Goal: Information Seeking & Learning: Learn about a topic

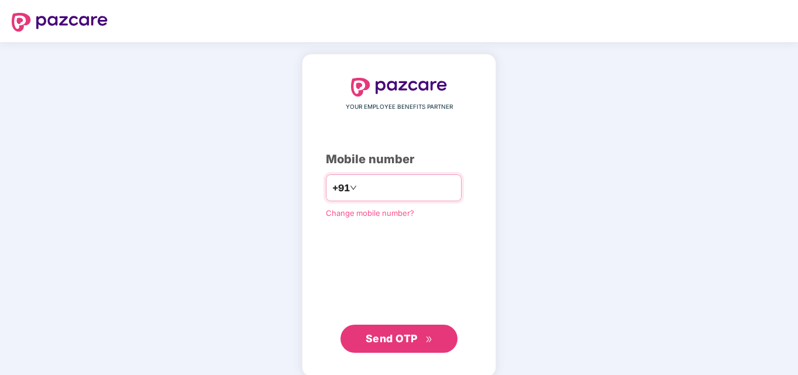
click at [359, 190] on input "number" at bounding box center [407, 188] width 96 height 19
type input "**********"
click at [420, 337] on span "Send OTP" at bounding box center [399, 339] width 67 height 16
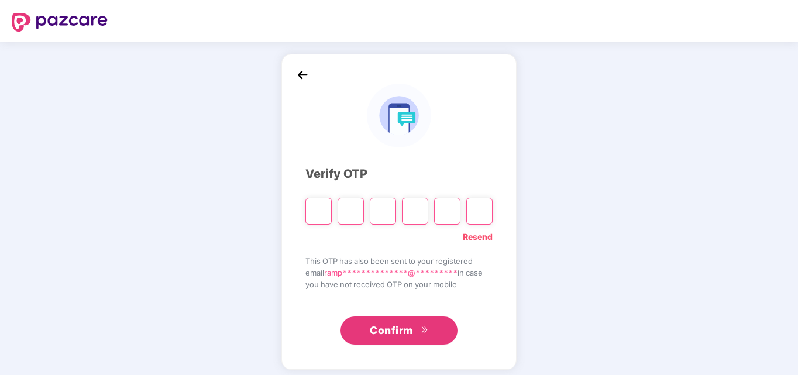
type input "*"
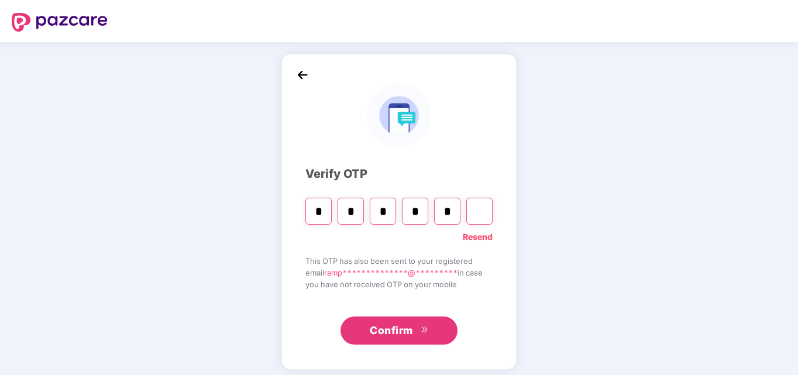
type input "*"
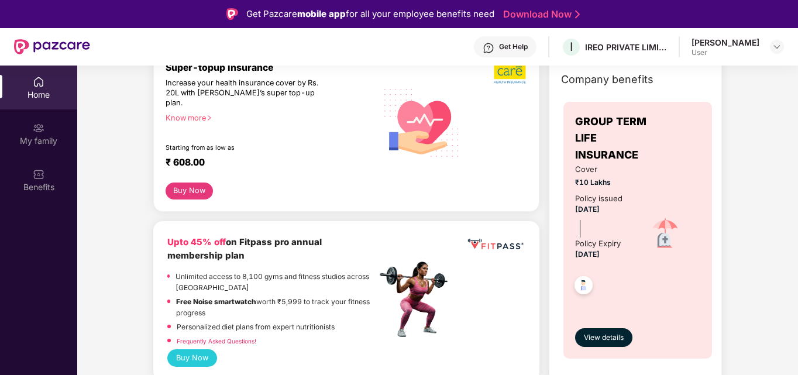
scroll to position [117, 0]
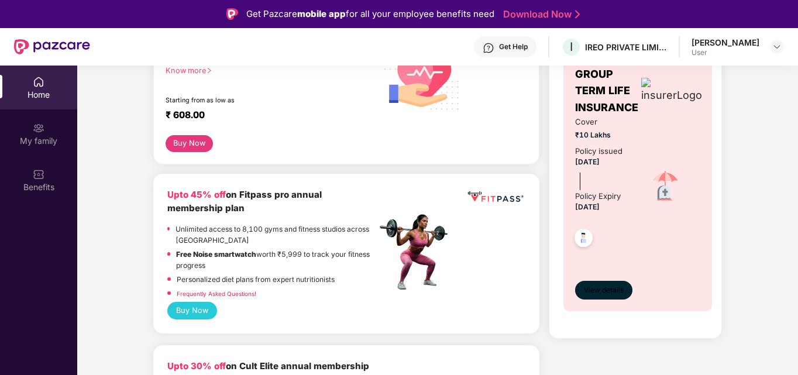
click at [602, 290] on span "View details" at bounding box center [604, 290] width 40 height 11
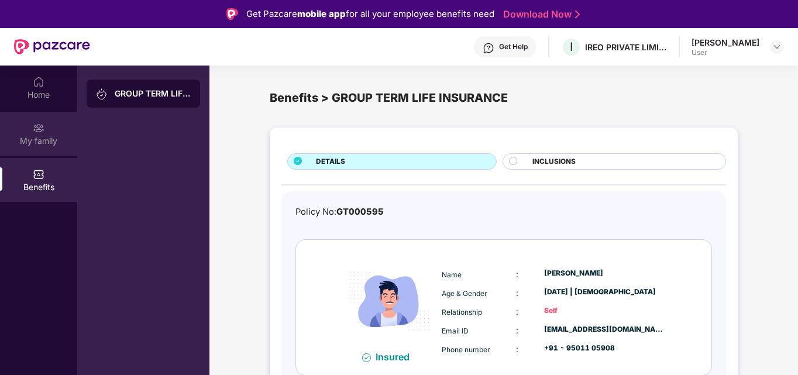
click at [36, 133] on img at bounding box center [39, 128] width 12 height 12
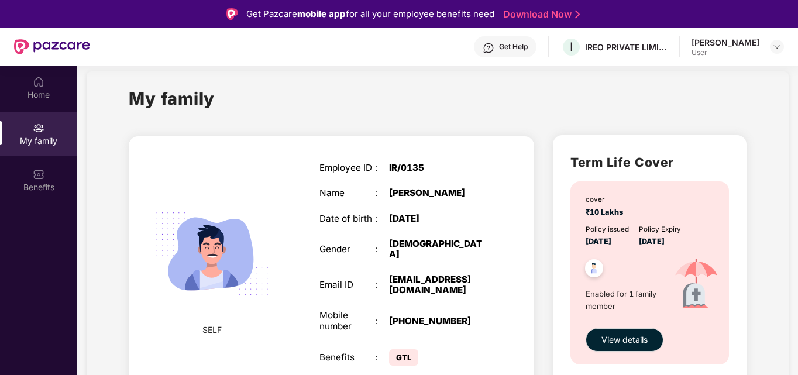
scroll to position [25, 0]
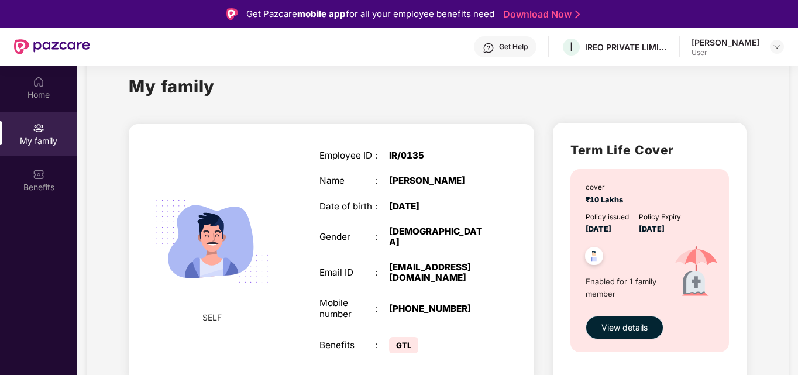
click at [629, 327] on span "View details" at bounding box center [625, 327] width 46 height 13
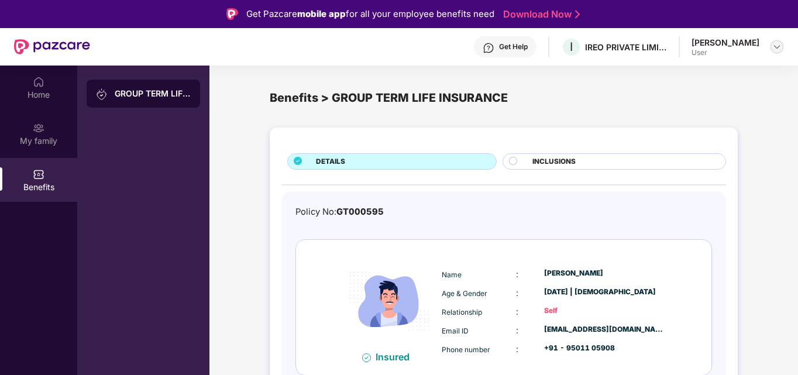
click at [777, 47] on img at bounding box center [777, 46] width 9 height 9
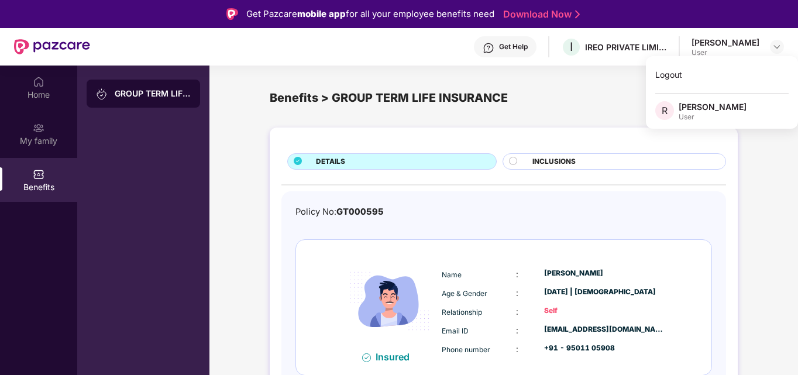
click at [612, 88] on div "Benefits > GROUP TERM LIFE INSURANCE" at bounding box center [504, 98] width 468 height 47
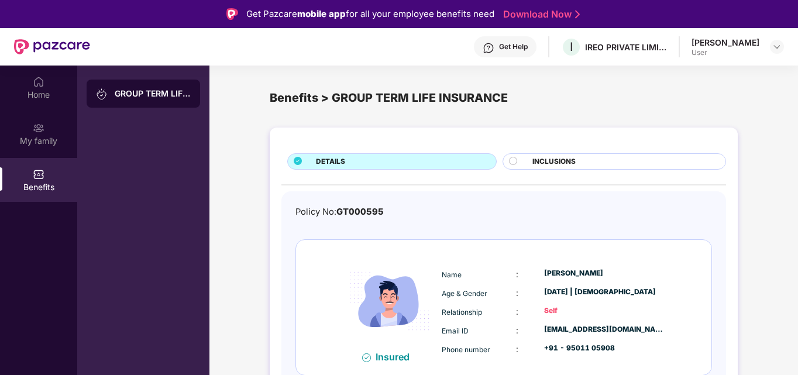
scroll to position [8, 0]
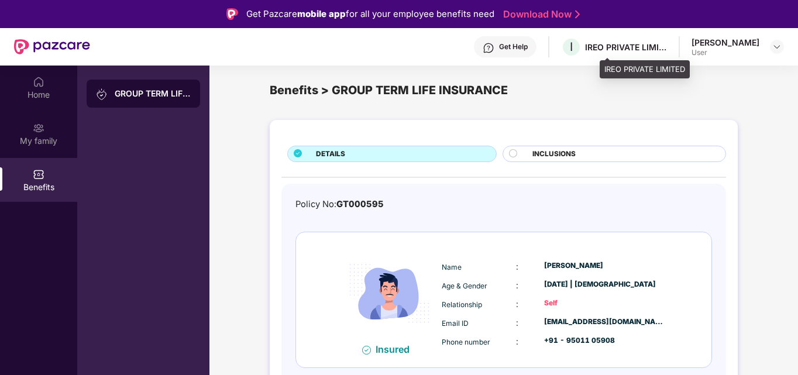
click at [647, 47] on div "IREO PRIVATE LIMITED" at bounding box center [626, 47] width 82 height 11
click at [778, 42] on img at bounding box center [777, 46] width 9 height 9
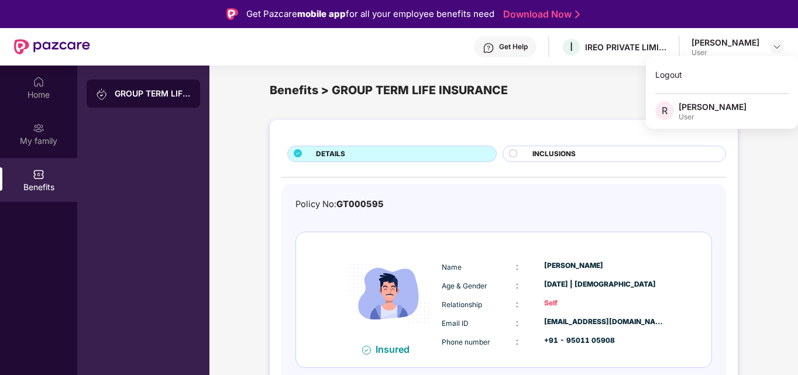
click at [616, 102] on div "Benefits > GROUP TERM LIFE INSURANCE" at bounding box center [504, 90] width 468 height 47
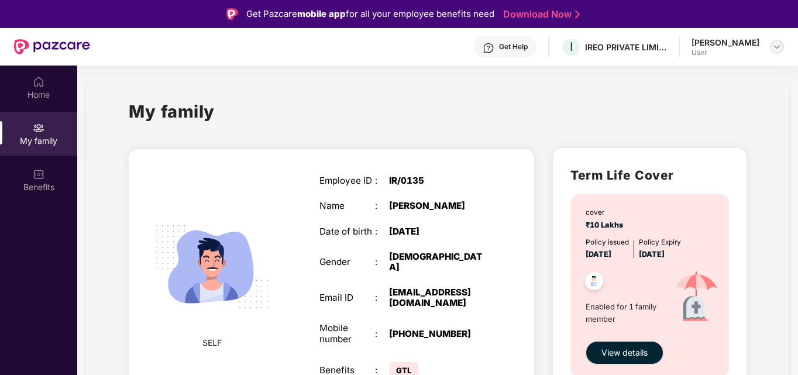
click at [777, 43] on img at bounding box center [777, 46] width 9 height 9
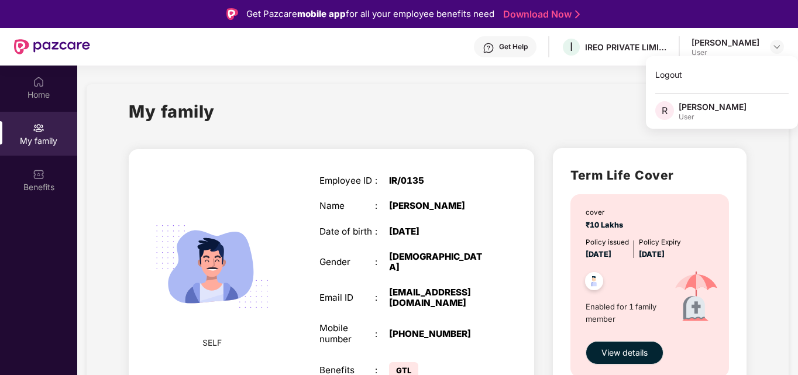
click at [581, 112] on div "My family" at bounding box center [438, 118] width 618 height 40
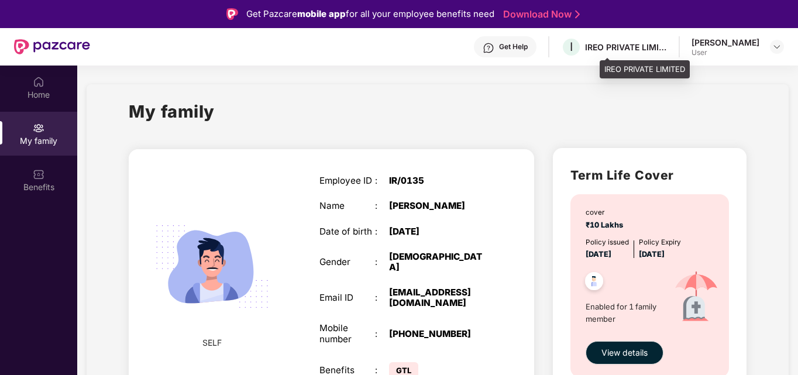
click at [633, 49] on div "IREO PRIVATE LIMITED" at bounding box center [626, 47] width 82 height 11
click at [582, 50] on span "I" at bounding box center [571, 47] width 20 height 20
click at [582, 48] on span "I" at bounding box center [571, 47] width 20 height 20
click at [776, 44] on img at bounding box center [777, 46] width 9 height 9
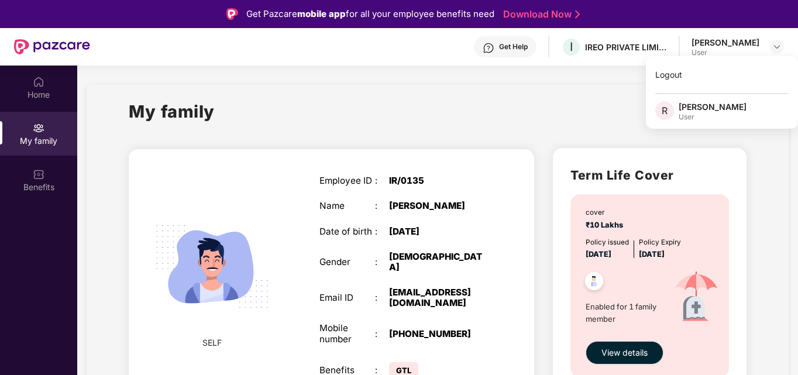
click at [681, 114] on div "User" at bounding box center [713, 116] width 68 height 9
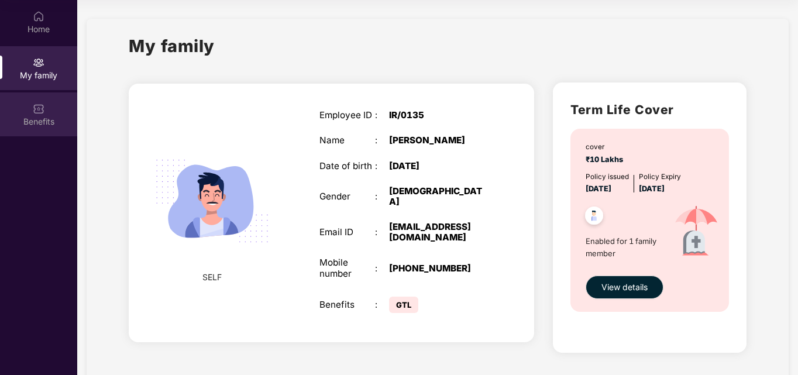
click at [36, 117] on div "Benefits" at bounding box center [38, 122] width 77 height 12
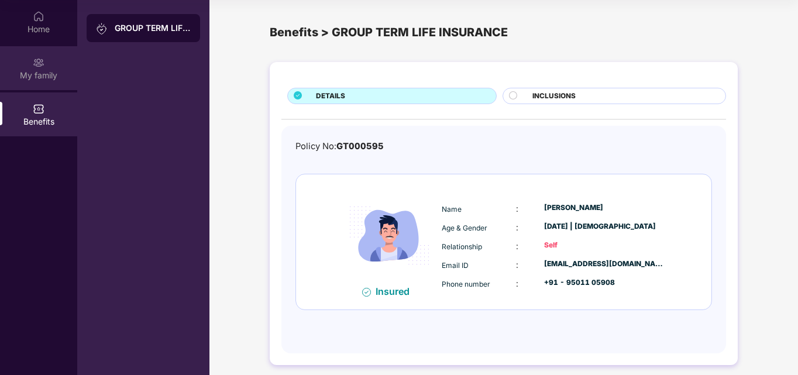
click at [40, 75] on div "My family" at bounding box center [38, 76] width 77 height 12
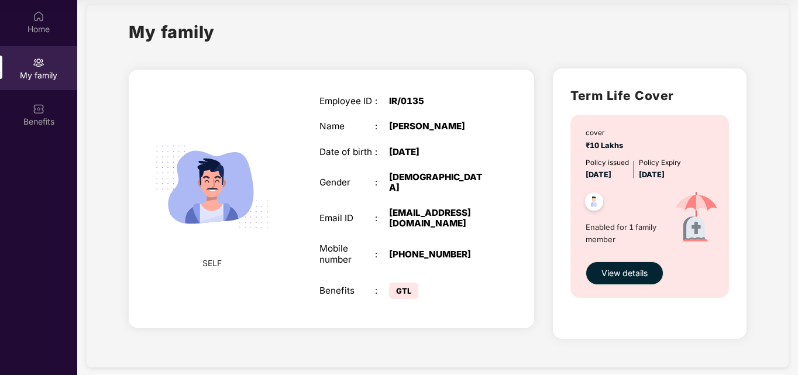
scroll to position [25, 0]
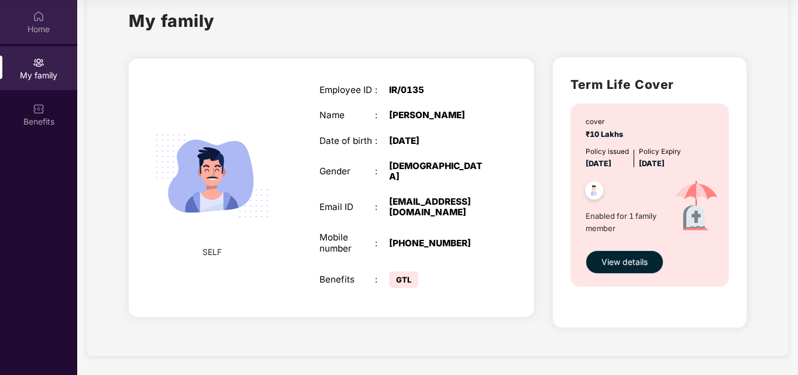
click at [37, 26] on div "Home" at bounding box center [38, 29] width 77 height 12
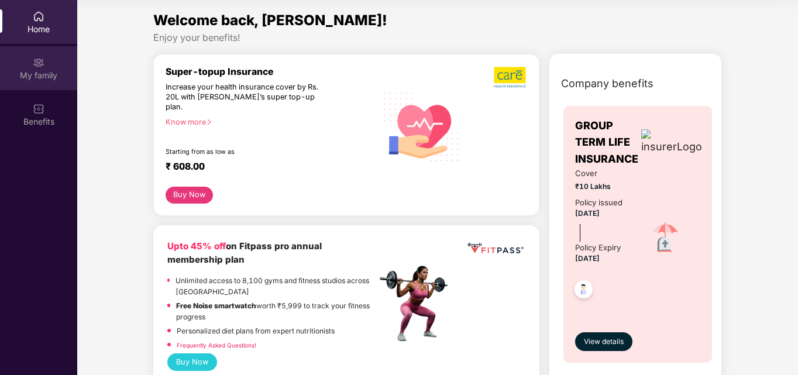
click at [30, 75] on div "My family" at bounding box center [38, 76] width 77 height 12
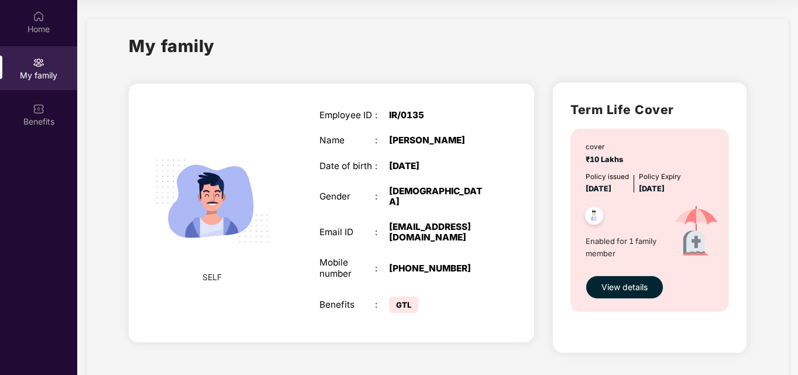
click at [632, 283] on span "View details" at bounding box center [625, 287] width 46 height 13
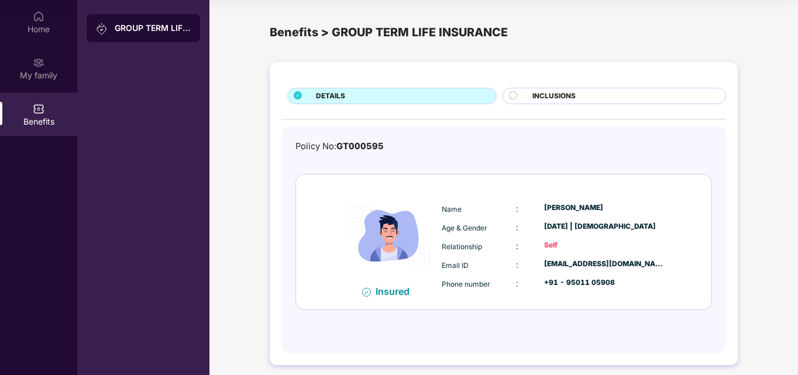
click at [167, 29] on div "GROUP TERM LIFE INSURANCE" at bounding box center [153, 28] width 76 height 12
click at [32, 26] on div "Home" at bounding box center [38, 29] width 77 height 12
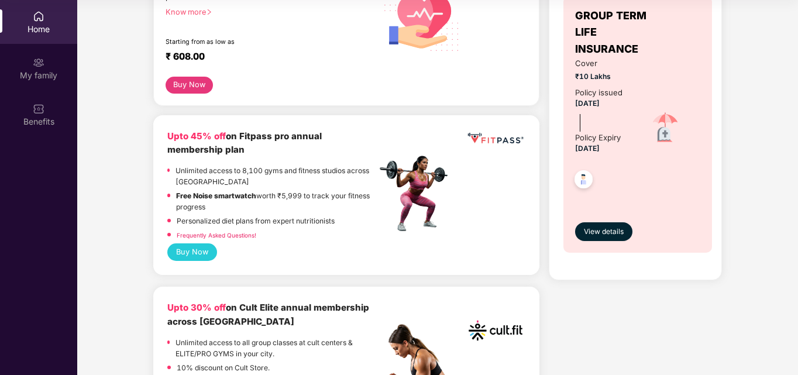
scroll to position [117, 0]
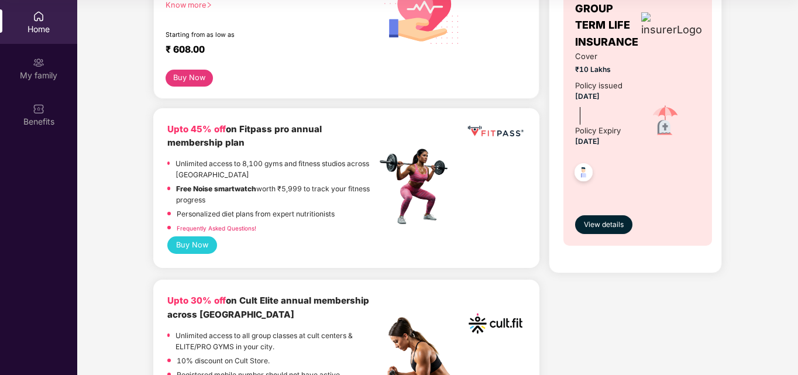
drag, startPoint x: 697, startPoint y: 2, endPoint x: 502, endPoint y: 64, distance: 204.6
click at [502, 70] on div "Buy Now" at bounding box center [347, 78] width 362 height 17
drag, startPoint x: 782, startPoint y: 1, endPoint x: 506, endPoint y: 25, distance: 277.3
click at [506, 25] on div at bounding box center [497, 9] width 60 height 121
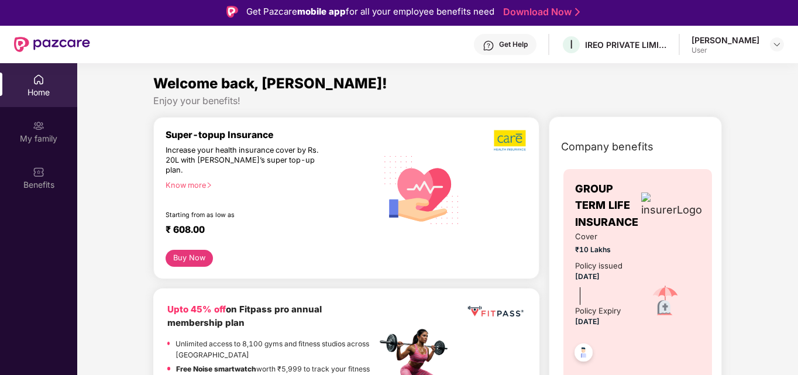
scroll to position [0, 0]
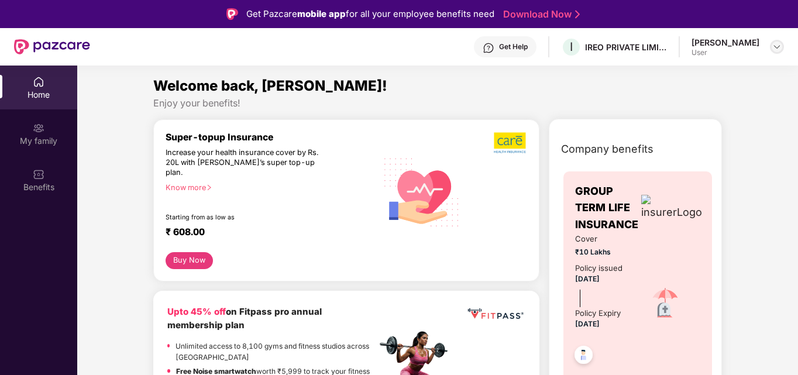
click at [779, 49] on img at bounding box center [777, 46] width 9 height 9
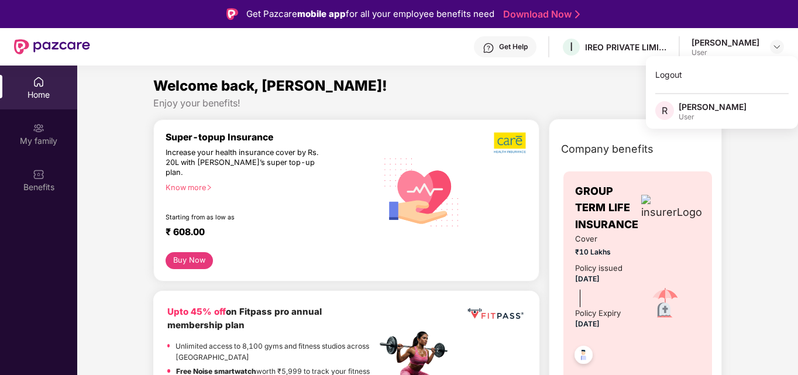
click at [524, 139] on div "Company benefits GROUP TERM LIFE INSURANCE Cover ₹10 Lakhs Policy issued 01 May…" at bounding box center [636, 294] width 224 height 321
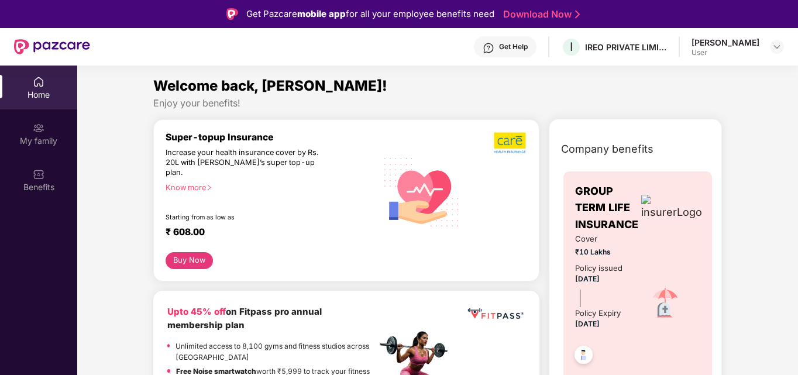
click at [561, 104] on div "Enjoy your benefits!" at bounding box center [437, 103] width 569 height 12
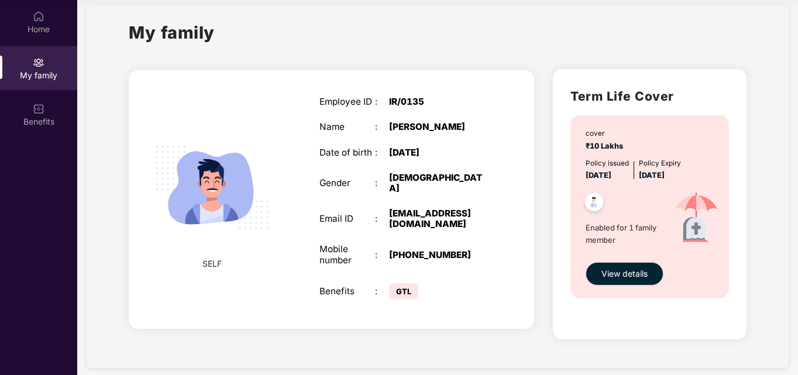
scroll to position [25, 0]
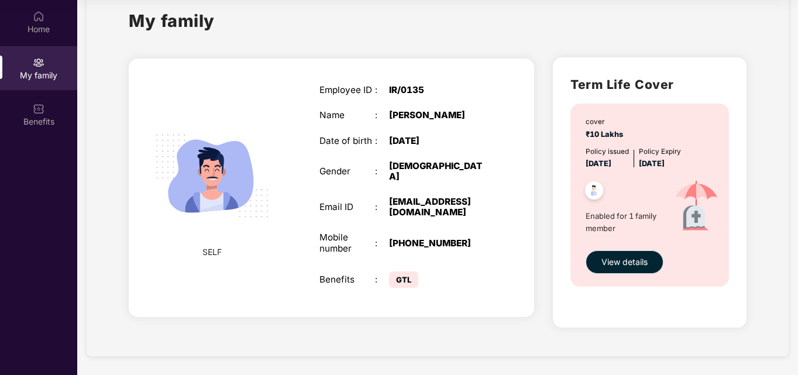
click at [600, 261] on button "View details" at bounding box center [625, 262] width 78 height 23
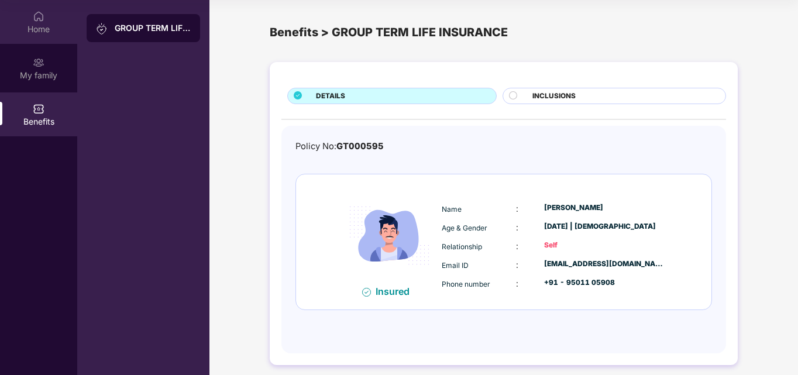
click at [49, 31] on div "Home" at bounding box center [38, 29] width 77 height 12
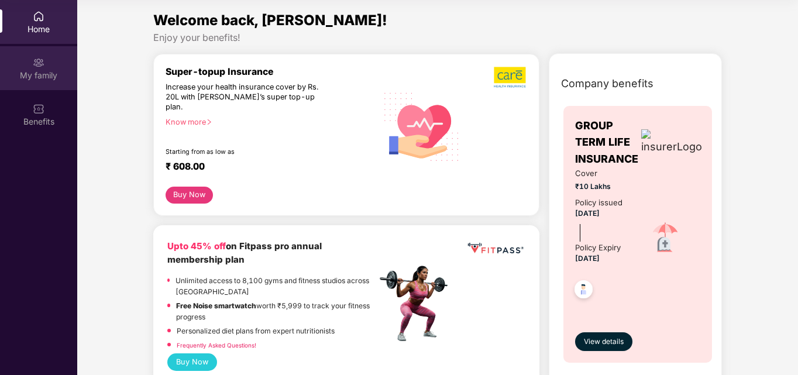
click at [49, 78] on div "My family" at bounding box center [38, 76] width 77 height 12
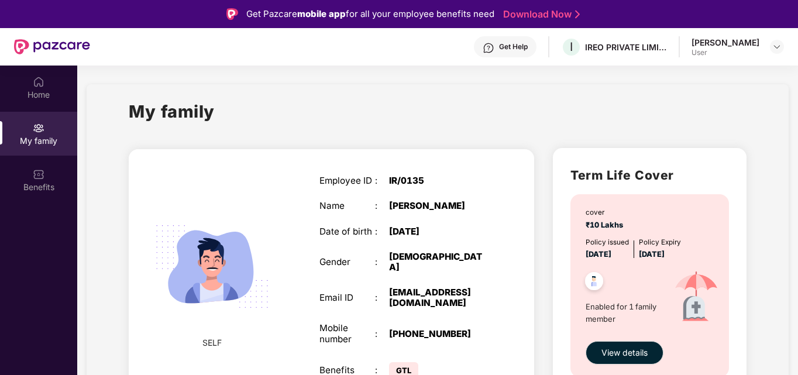
scroll to position [25, 0]
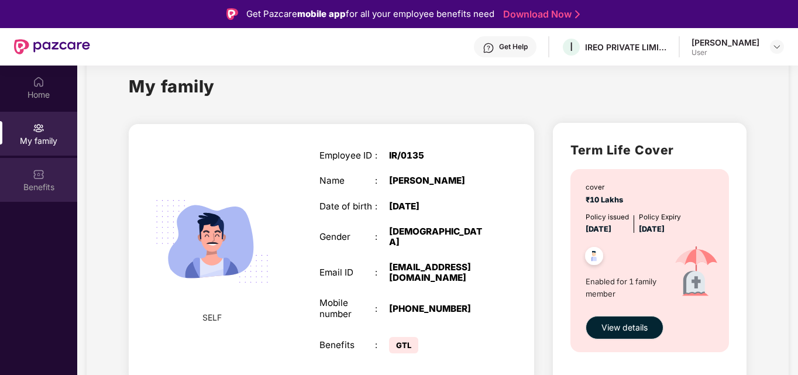
click at [35, 184] on div "Benefits" at bounding box center [38, 187] width 77 height 12
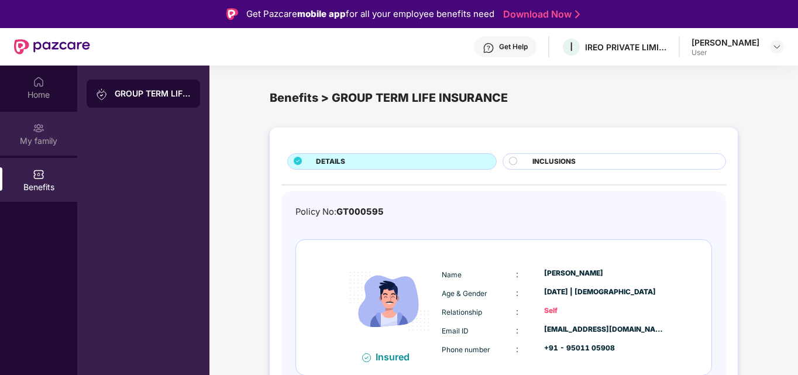
click at [38, 138] on div "My family" at bounding box center [38, 141] width 77 height 12
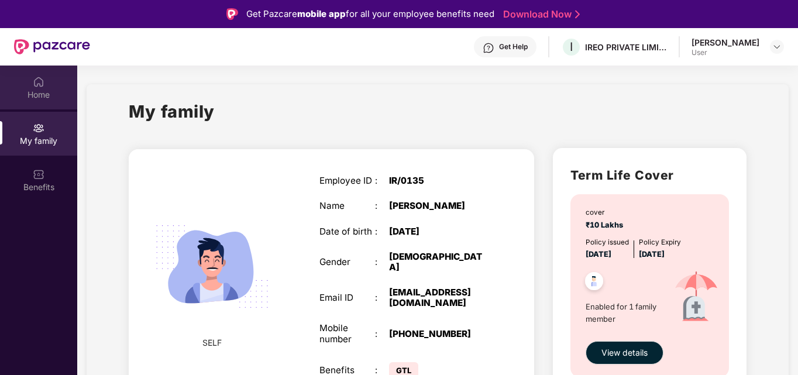
click at [40, 90] on div "Home" at bounding box center [38, 95] width 77 height 12
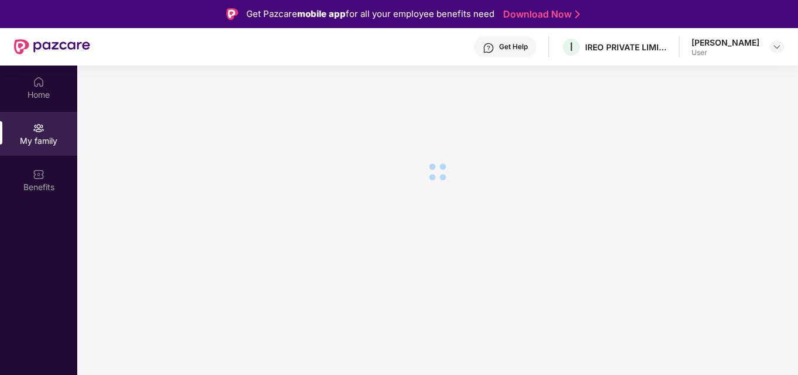
scroll to position [66, 0]
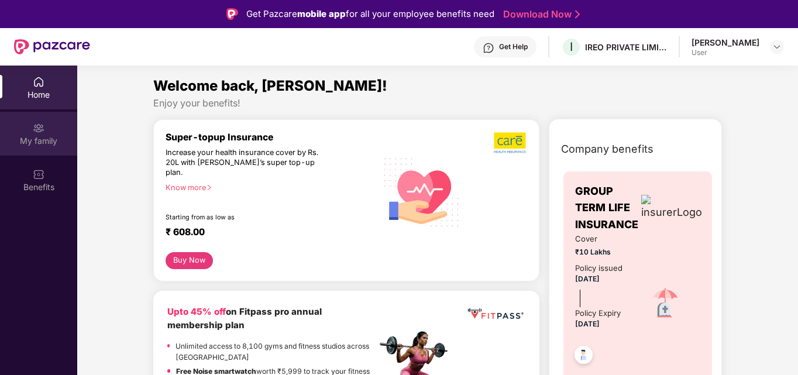
click at [39, 137] on div "My family" at bounding box center [38, 141] width 77 height 12
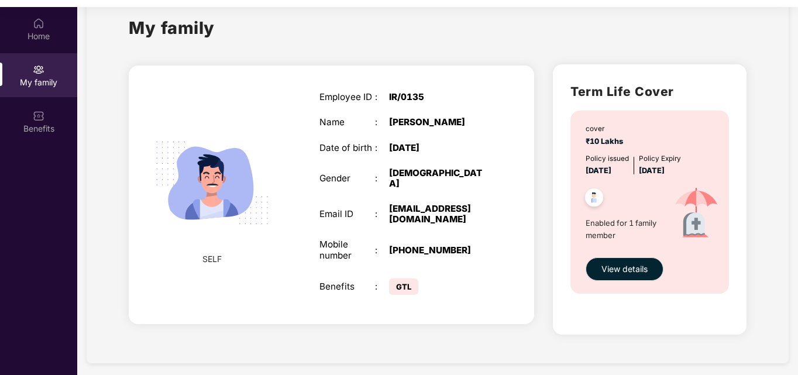
scroll to position [66, 0]
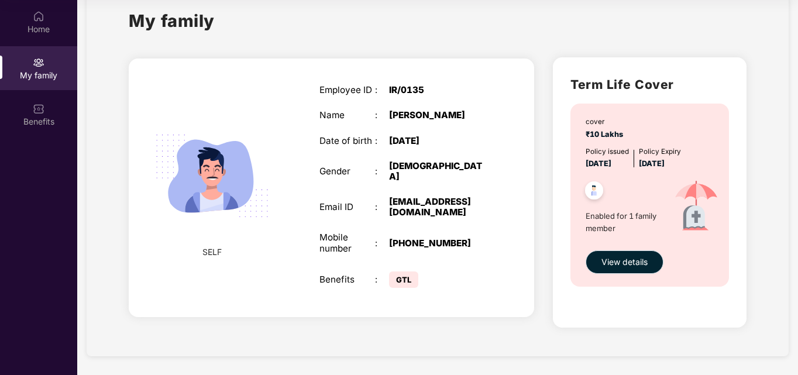
click at [627, 260] on span "View details" at bounding box center [625, 262] width 46 height 13
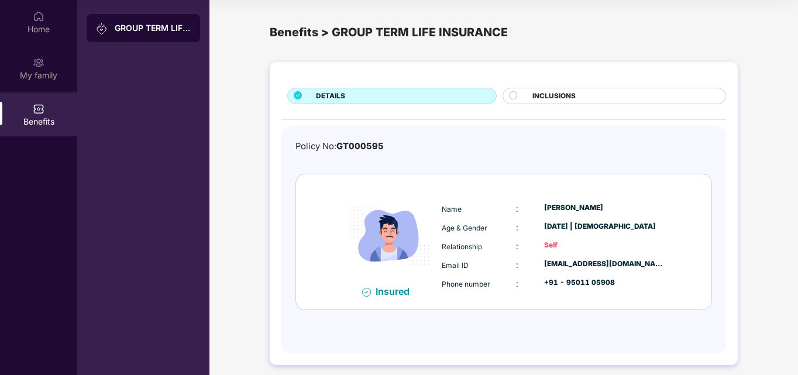
click at [42, 111] on img at bounding box center [39, 109] width 12 height 12
click at [296, 96] on icon at bounding box center [298, 95] width 8 height 8
click at [546, 92] on span "INCLUSIONS" at bounding box center [554, 96] width 43 height 11
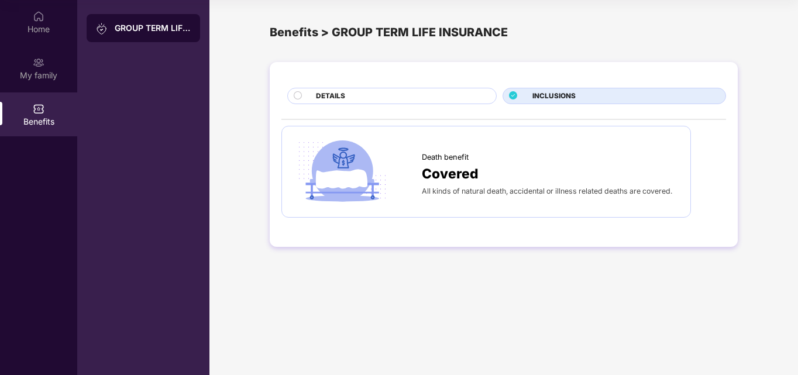
click at [298, 95] on circle at bounding box center [298, 95] width 8 height 8
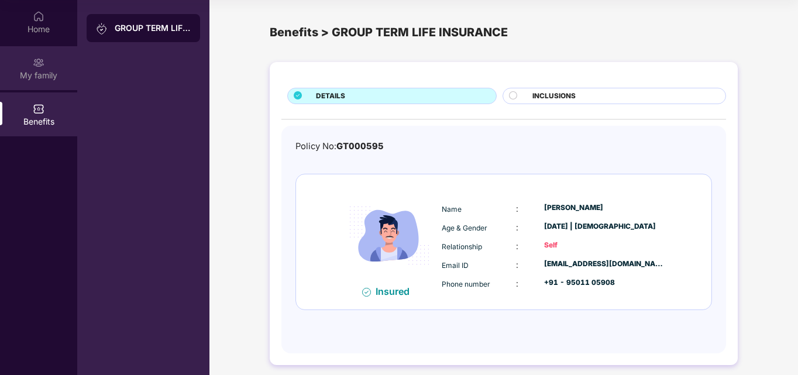
click at [42, 71] on div "My family" at bounding box center [38, 76] width 77 height 12
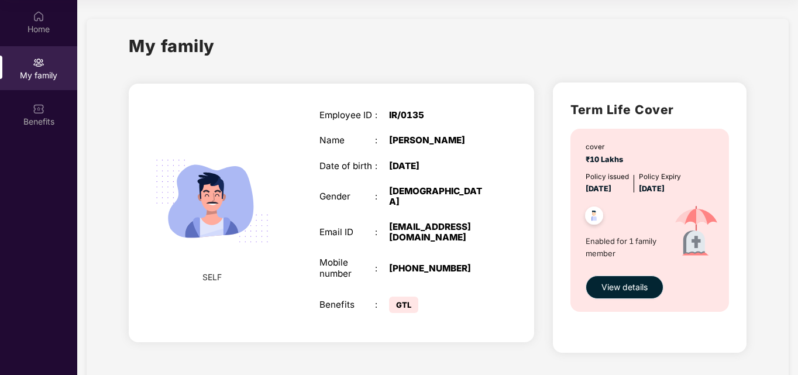
click at [630, 286] on span "View details" at bounding box center [625, 287] width 46 height 13
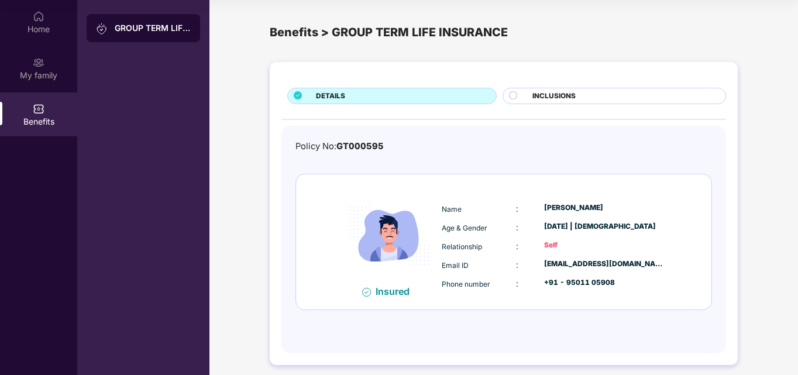
click at [40, 113] on img at bounding box center [39, 109] width 12 height 12
click at [45, 74] on div "My family" at bounding box center [38, 76] width 77 height 12
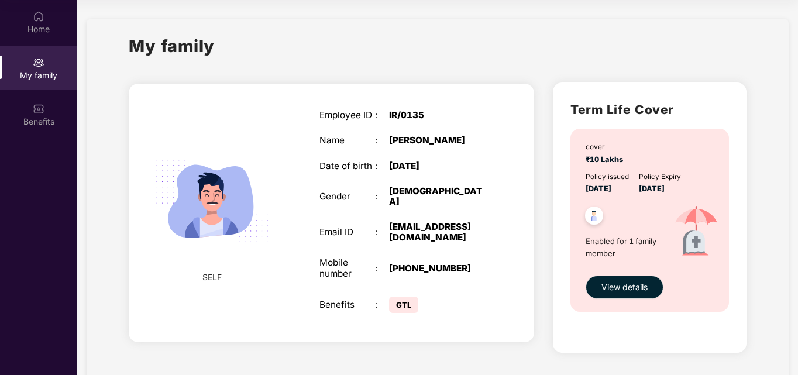
click at [29, 75] on div "My family" at bounding box center [38, 76] width 77 height 12
click at [210, 274] on span "SELF" at bounding box center [212, 277] width 19 height 13
click at [627, 292] on span "View details" at bounding box center [625, 287] width 46 height 13
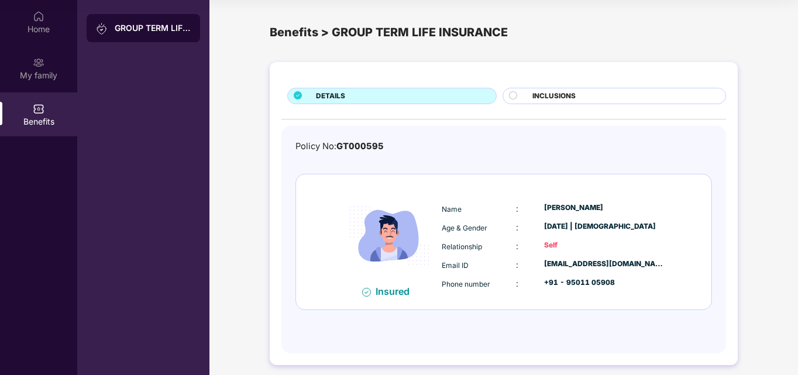
click at [545, 98] on span "INCLUSIONS" at bounding box center [554, 96] width 43 height 11
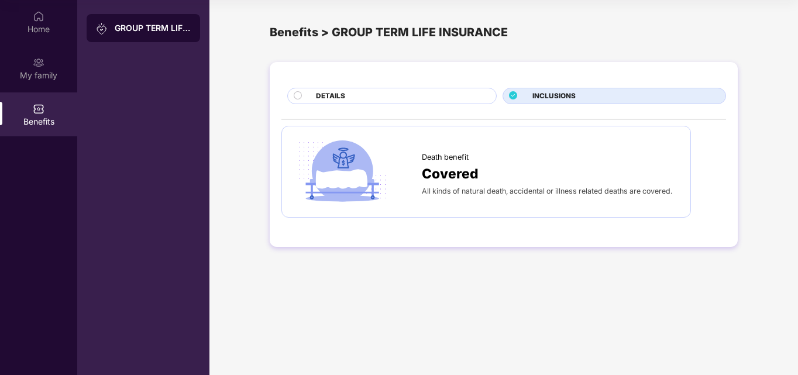
click at [363, 97] on div "DETAILS" at bounding box center [400, 97] width 180 height 13
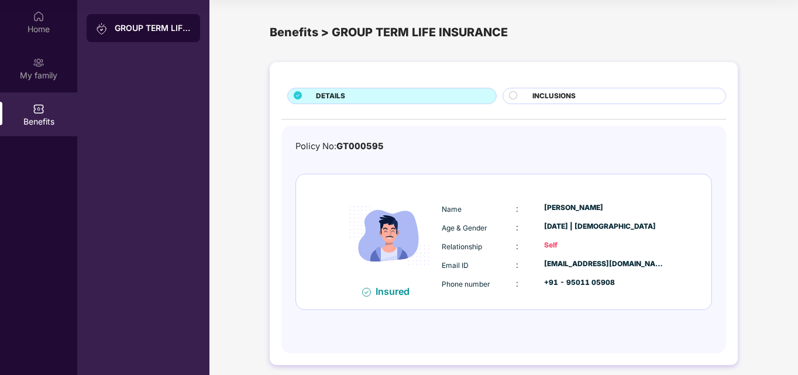
click at [544, 94] on span "INCLUSIONS" at bounding box center [554, 96] width 43 height 11
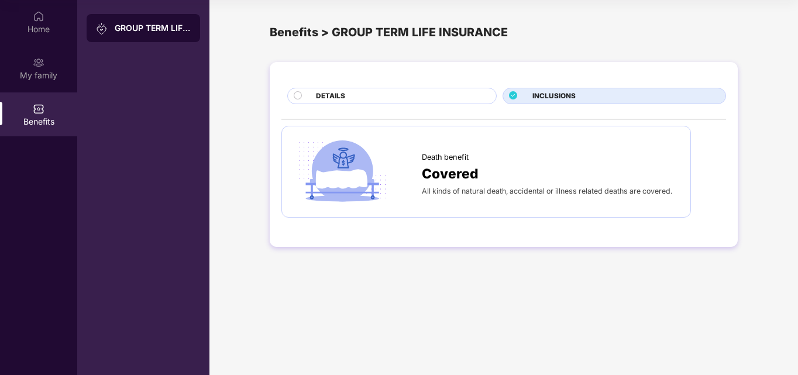
click at [355, 96] on div "DETAILS" at bounding box center [400, 97] width 180 height 13
